Goal: Transaction & Acquisition: Purchase product/service

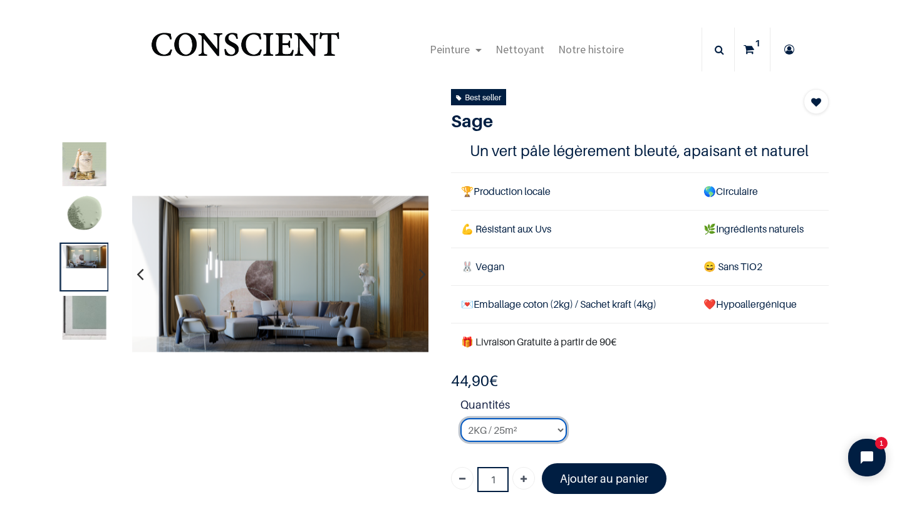
click at [514, 429] on select "2KG / 25m² 4KG / 50m² 8KG / 100m² Testeur" at bounding box center [513, 430] width 106 height 24
select select "17"
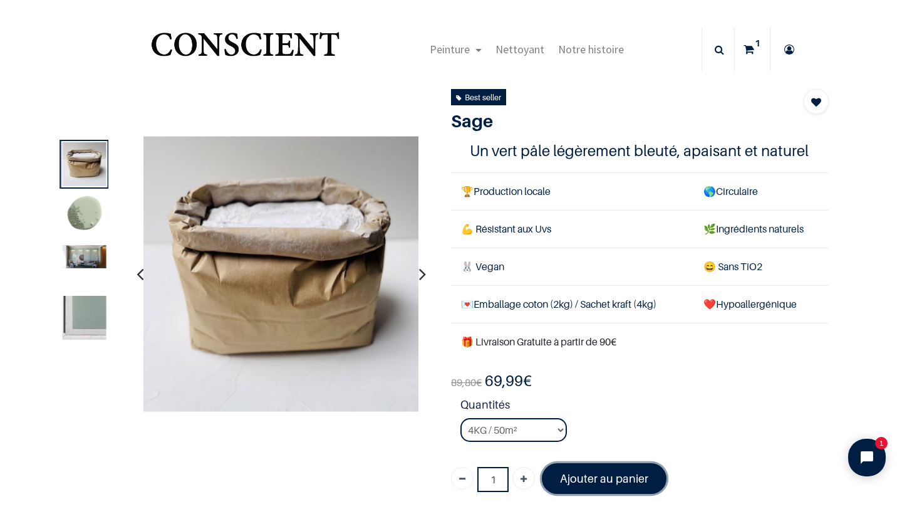
click at [613, 472] on font "Ajouter au panier" at bounding box center [604, 478] width 88 height 13
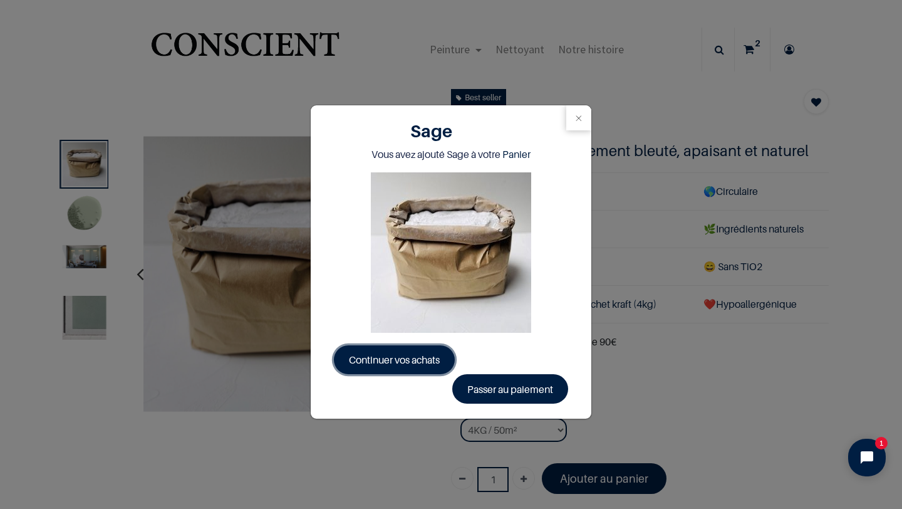
click at [405, 359] on span "Continuer vos achats" at bounding box center [394, 359] width 91 height 13
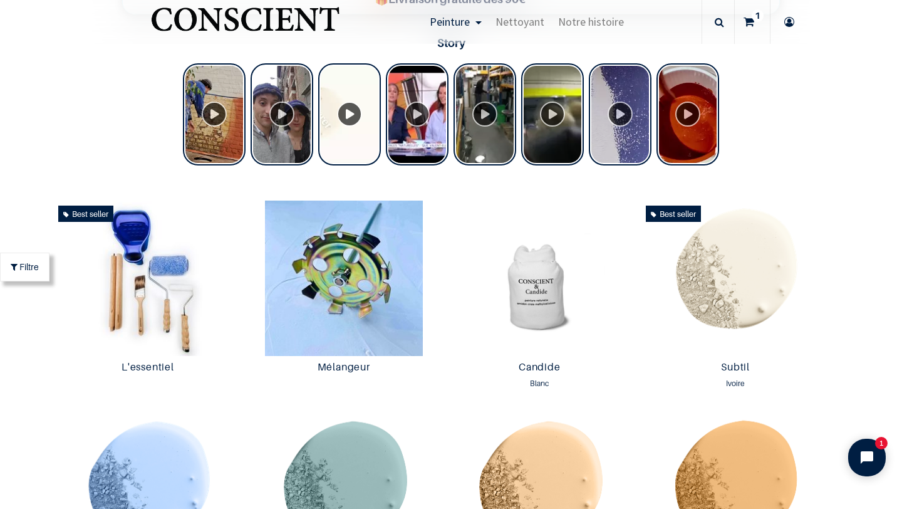
scroll to position [552, 0]
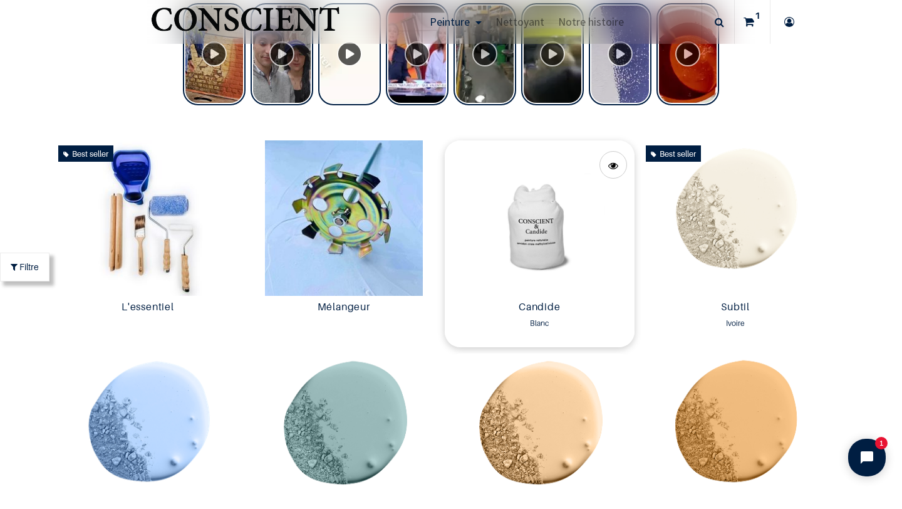
click at [510, 264] on img at bounding box center [540, 217] width 190 height 155
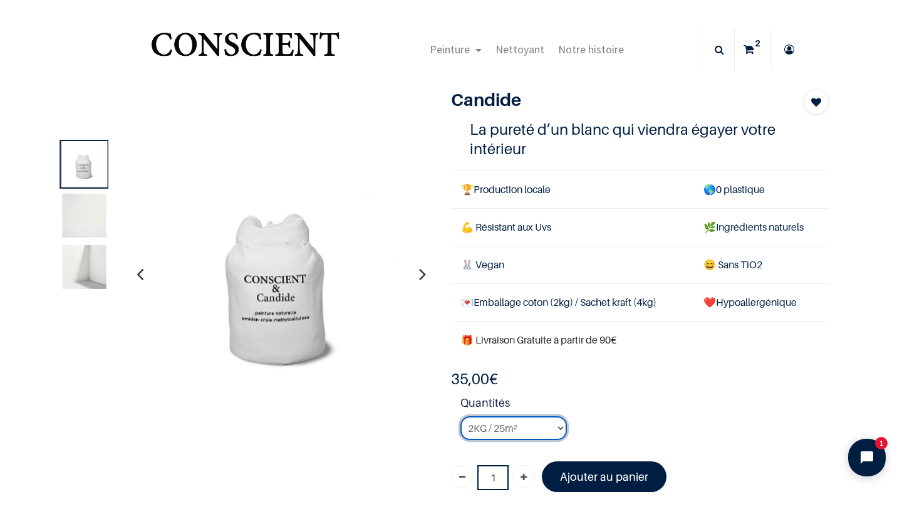
click at [532, 438] on select "2KG / 25m² 4KG / 50m² 8KG / 100m² Testeur" at bounding box center [513, 428] width 106 height 24
select select "3"
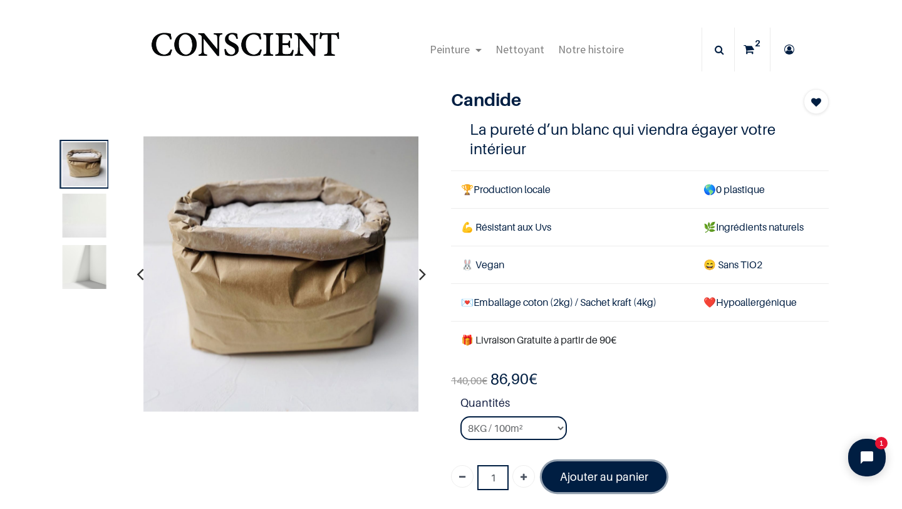
click at [586, 483] on link "Ajouter au panier" at bounding box center [604, 476] width 125 height 31
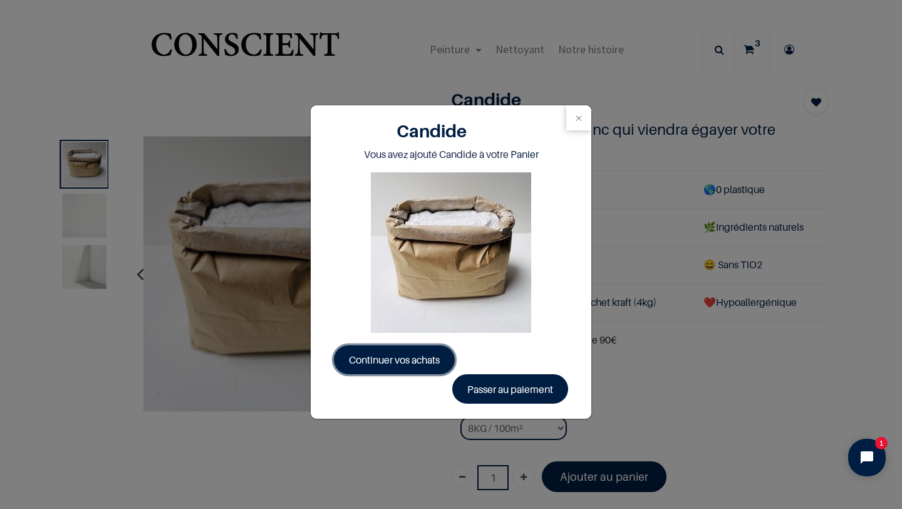
click at [383, 366] on link "Continuer vos achats" at bounding box center [394, 359] width 121 height 29
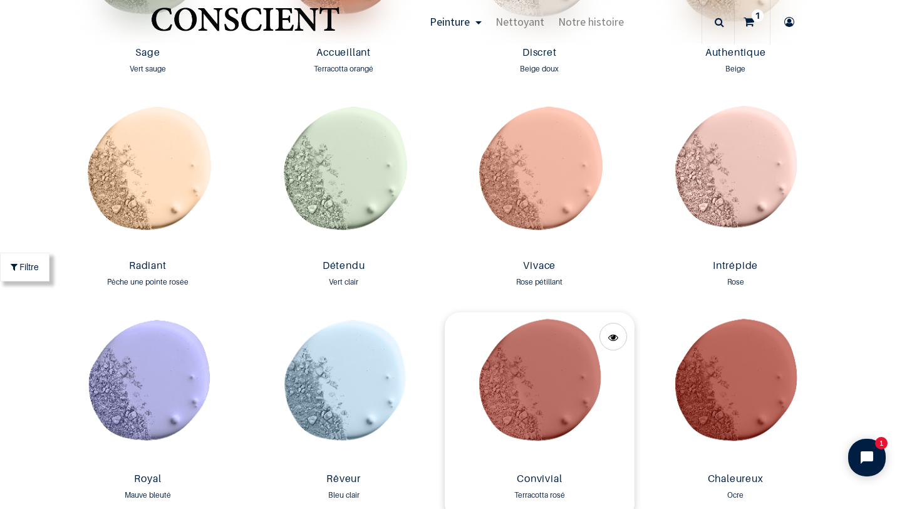
scroll to position [1230, 0]
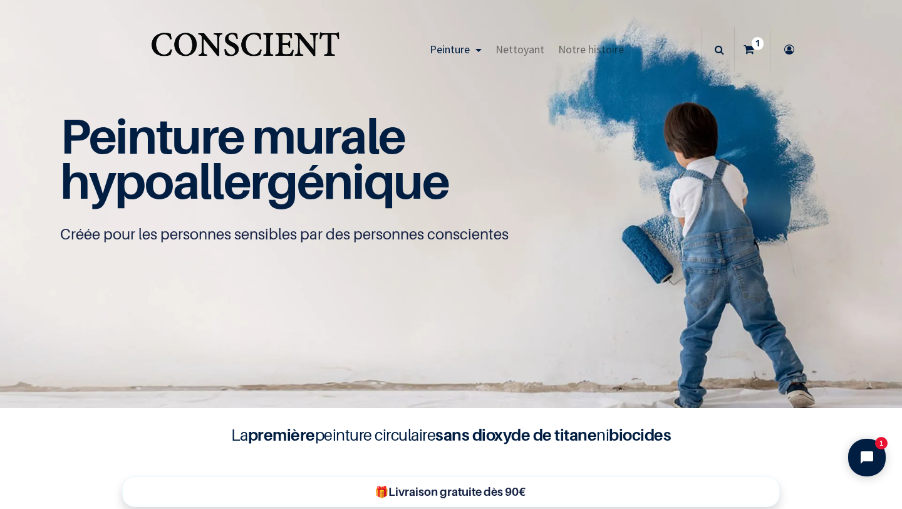
click at [750, 44] on icon at bounding box center [748, 50] width 11 height 44
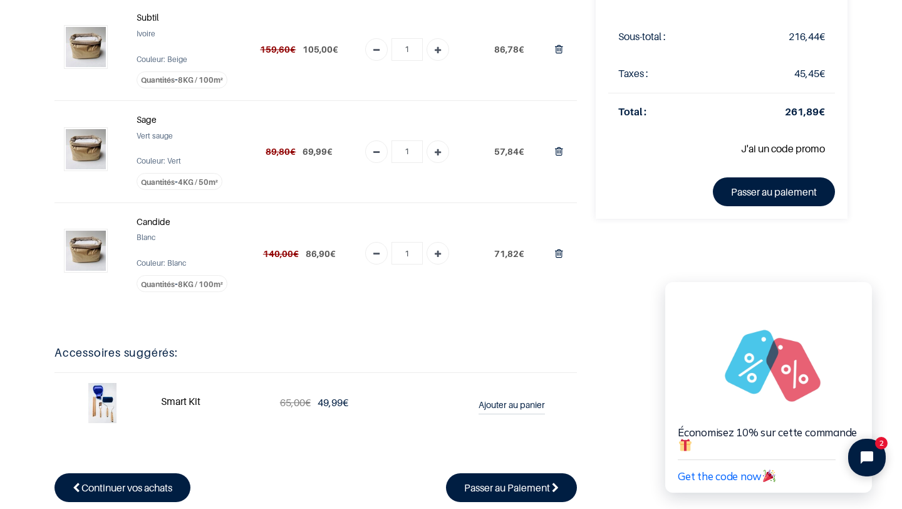
scroll to position [115, 0]
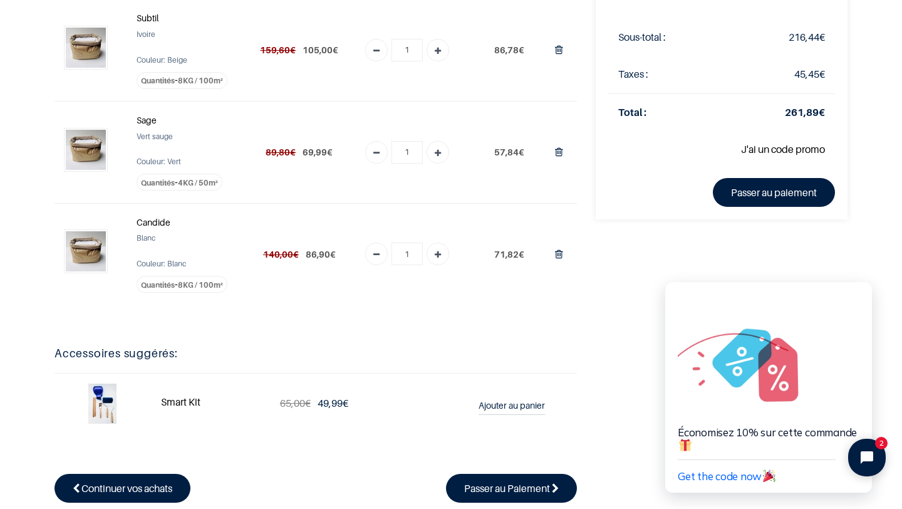
click at [81, 47] on img at bounding box center [86, 48] width 40 height 40
click at [143, 18] on strong "Subtil" at bounding box center [148, 18] width 22 height 11
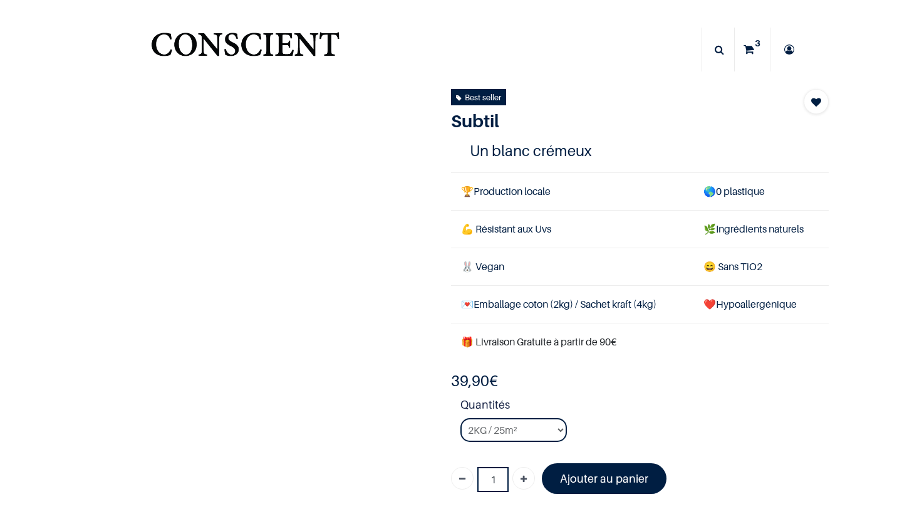
select select "127"
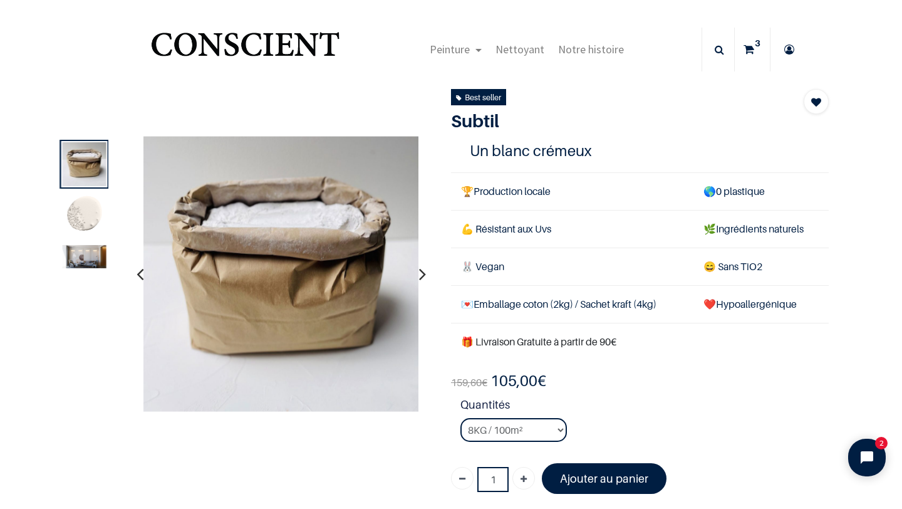
click at [92, 252] on img at bounding box center [85, 256] width 44 height 23
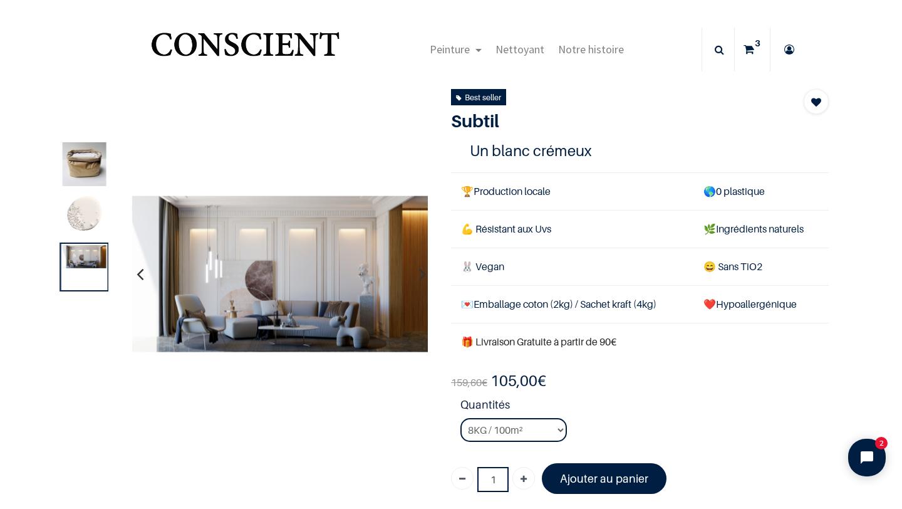
click at [752, 55] on icon at bounding box center [748, 50] width 11 height 44
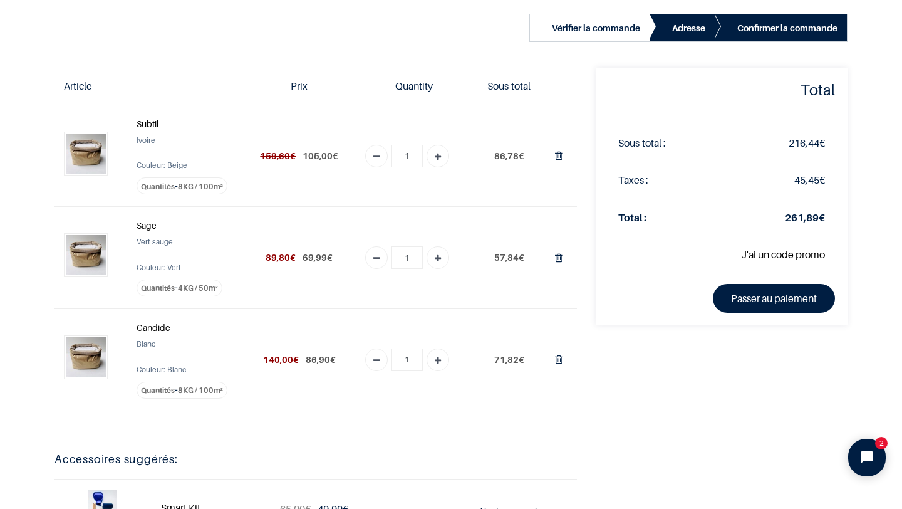
scroll to position [29, 0]
